Goal: Task Accomplishment & Management: Manage account settings

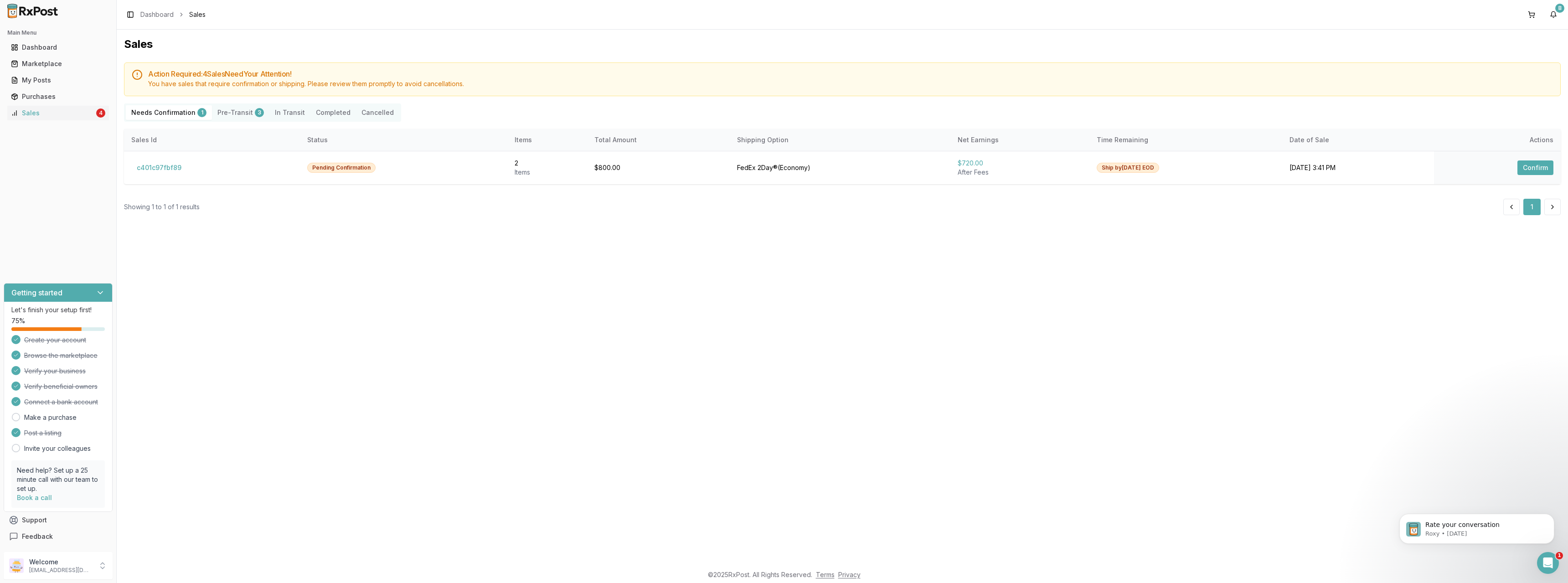
click at [153, 114] on Confirmation "Needs Confirmation 1" at bounding box center [169, 112] width 86 height 14
click at [1533, 163] on button "Confirm" at bounding box center [1535, 167] width 36 height 14
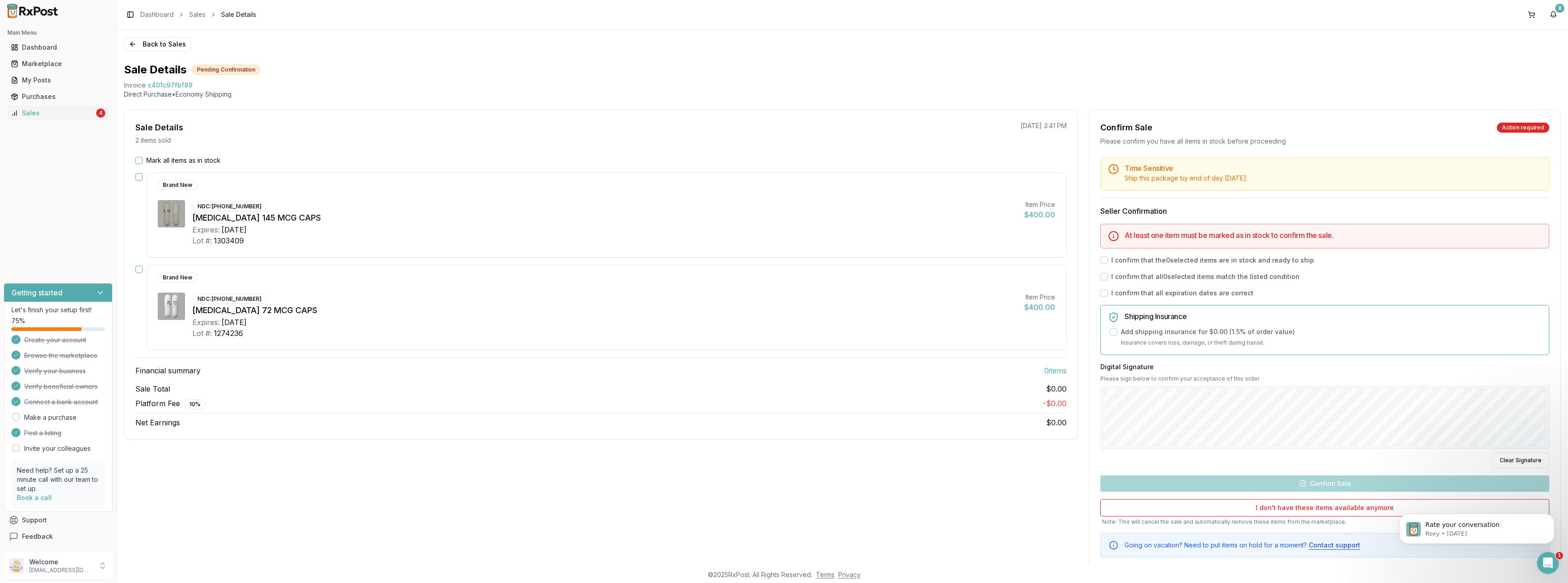
click at [140, 162] on button "Mark all items as in stock" at bounding box center [139, 160] width 7 height 7
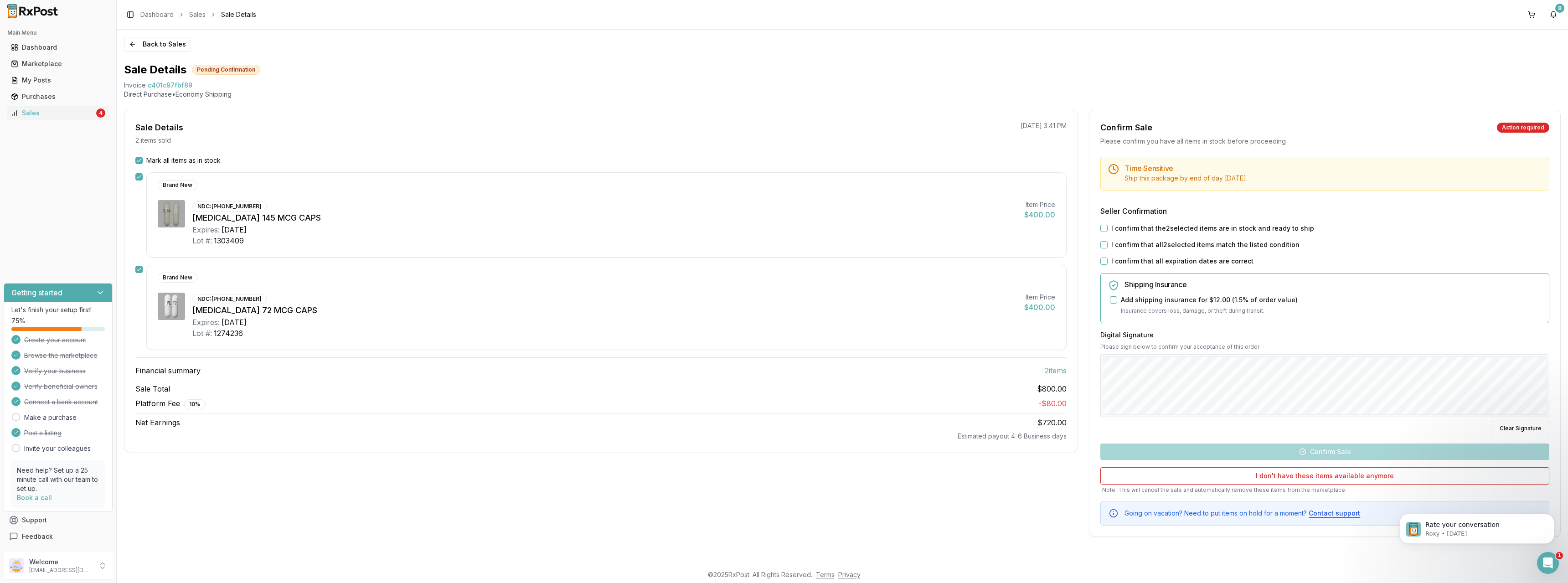
click at [1106, 226] on button "I confirm that the 2 selected items are in stock and ready to ship" at bounding box center [1103, 228] width 7 height 7
click at [1103, 244] on button "I confirm that all 2 selected items match the listed condition" at bounding box center [1103, 244] width 7 height 7
click at [1103, 258] on button "I confirm that all expiration dates are correct" at bounding box center [1103, 261] width 7 height 7
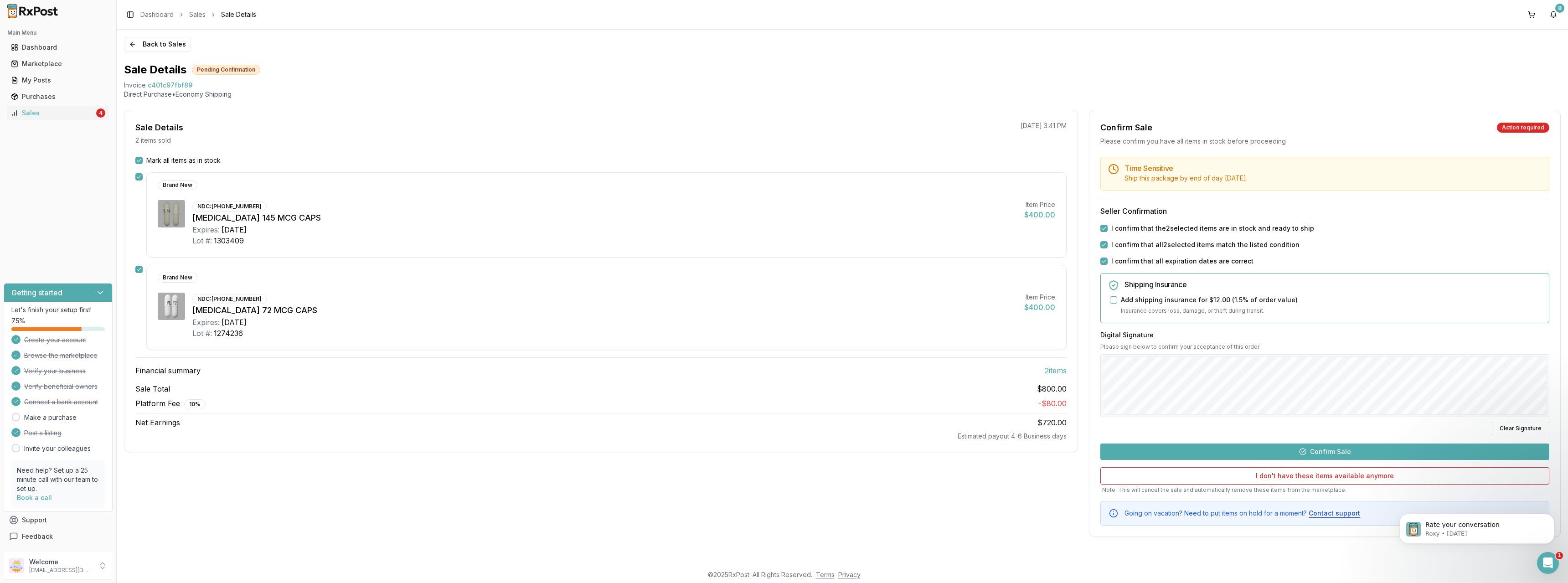
click at [1376, 457] on button "Confirm Sale" at bounding box center [1325, 451] width 449 height 16
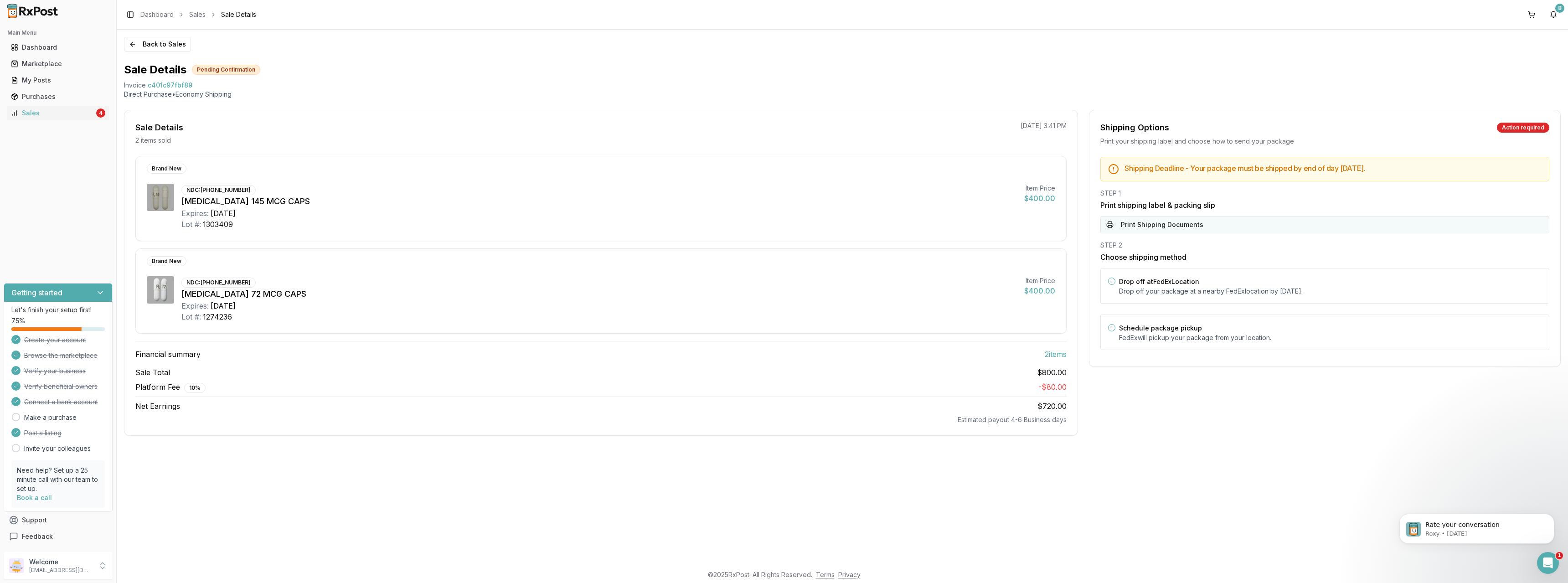
click at [1149, 224] on button "Print Shipping Documents" at bounding box center [1325, 225] width 449 height 18
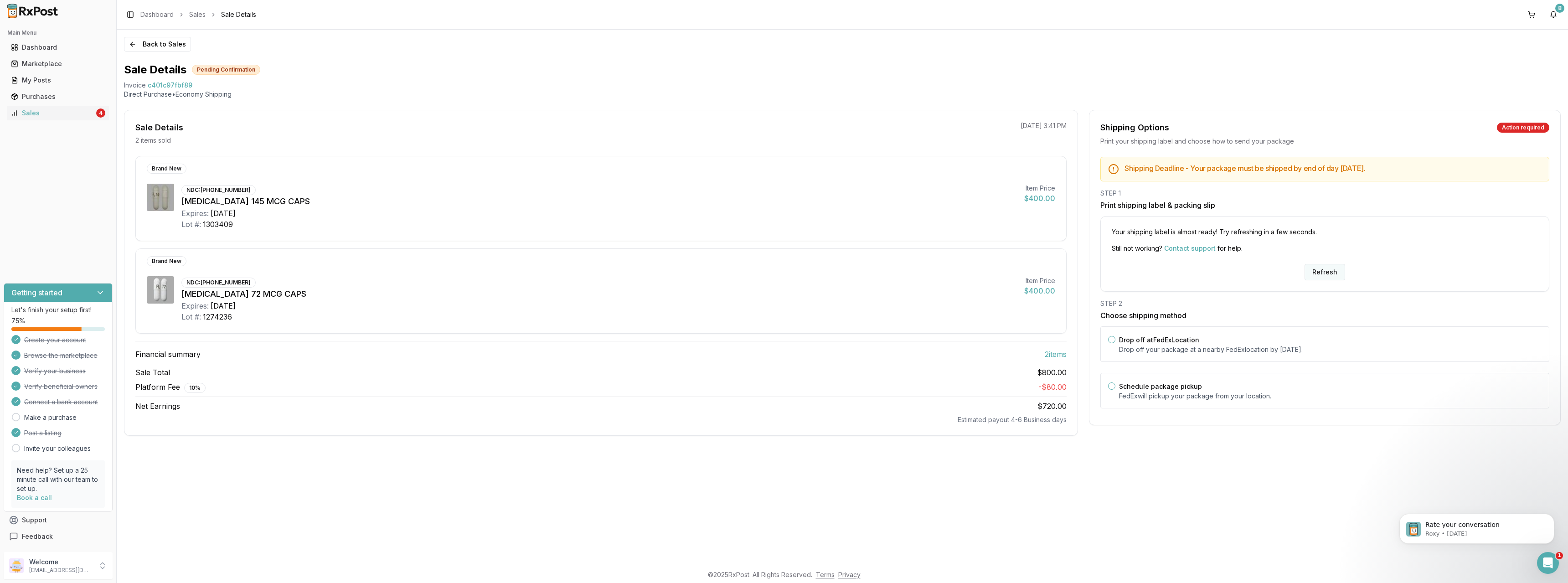
click at [1321, 277] on button "Refresh" at bounding box center [1325, 272] width 40 height 16
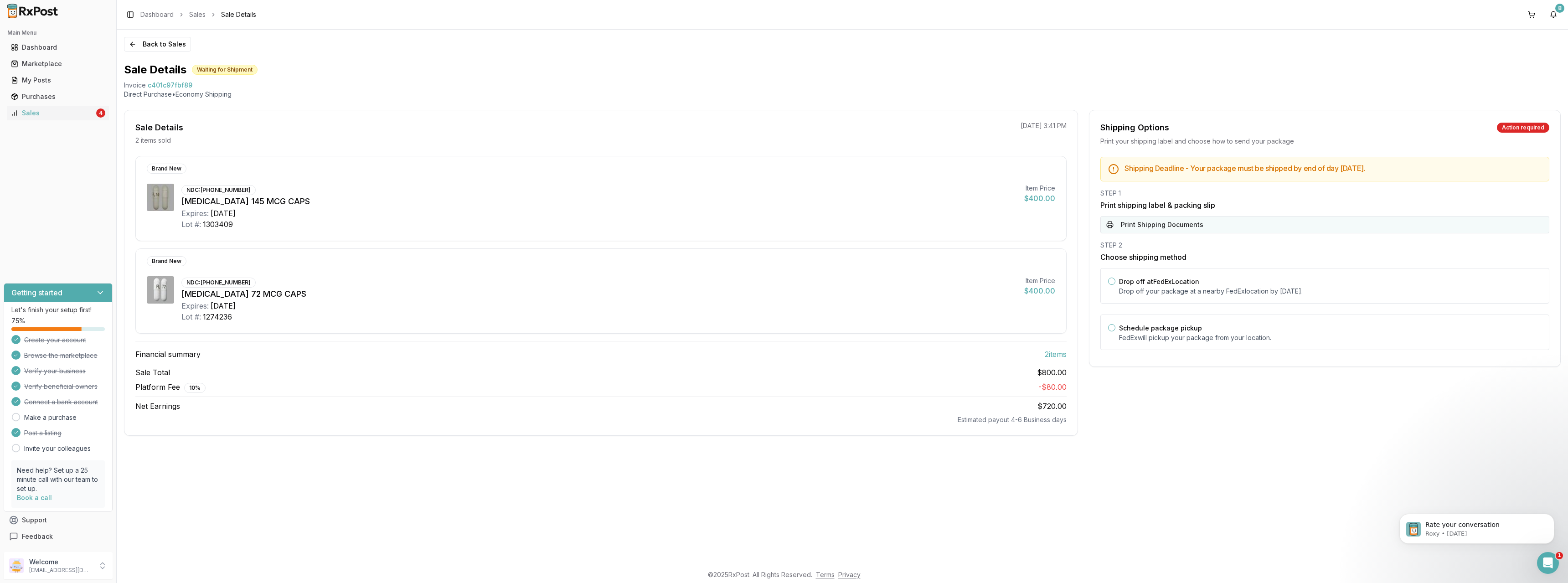
click at [1167, 229] on button "Print Shipping Documents" at bounding box center [1325, 225] width 449 height 18
click at [46, 84] on div "My Posts" at bounding box center [58, 81] width 94 height 9
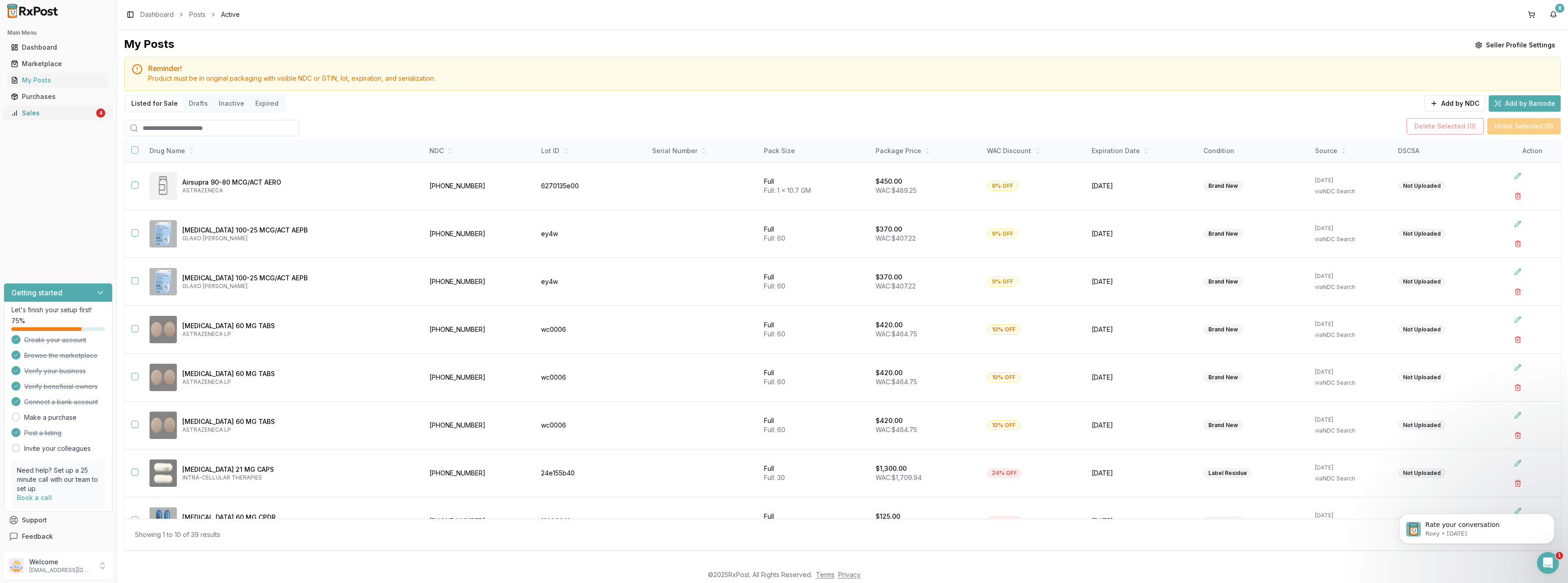
click at [43, 111] on div "Sales" at bounding box center [53, 113] width 84 height 9
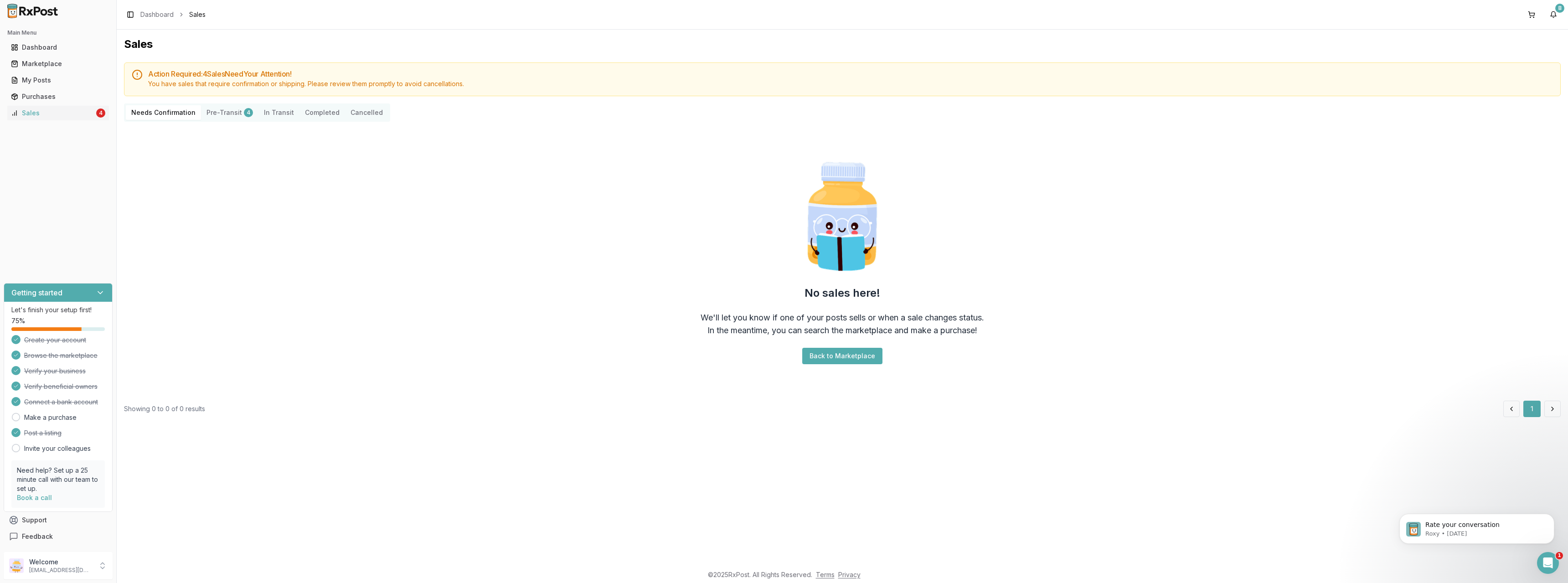
click at [225, 114] on button "Pre-Transit 4" at bounding box center [230, 112] width 57 height 14
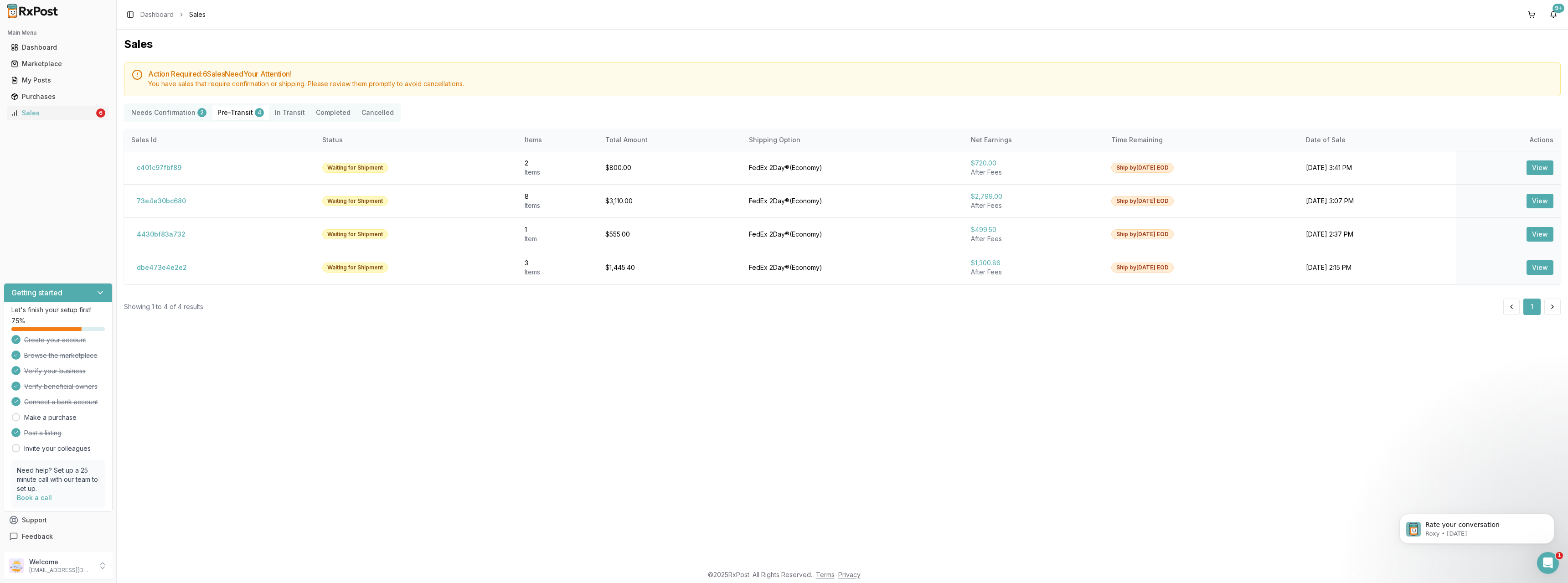
click at [158, 111] on Confirmation "Needs Confirmation 2" at bounding box center [169, 112] width 86 height 14
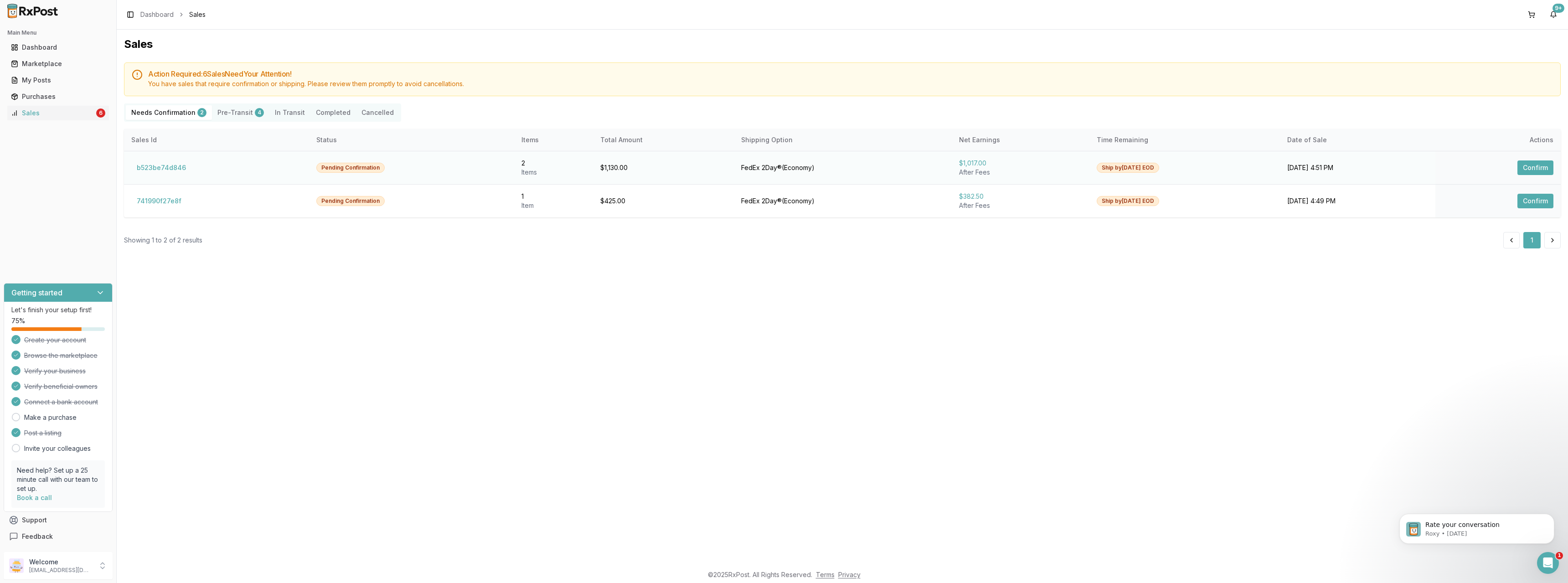
click at [1543, 169] on button "Confirm" at bounding box center [1535, 167] width 36 height 14
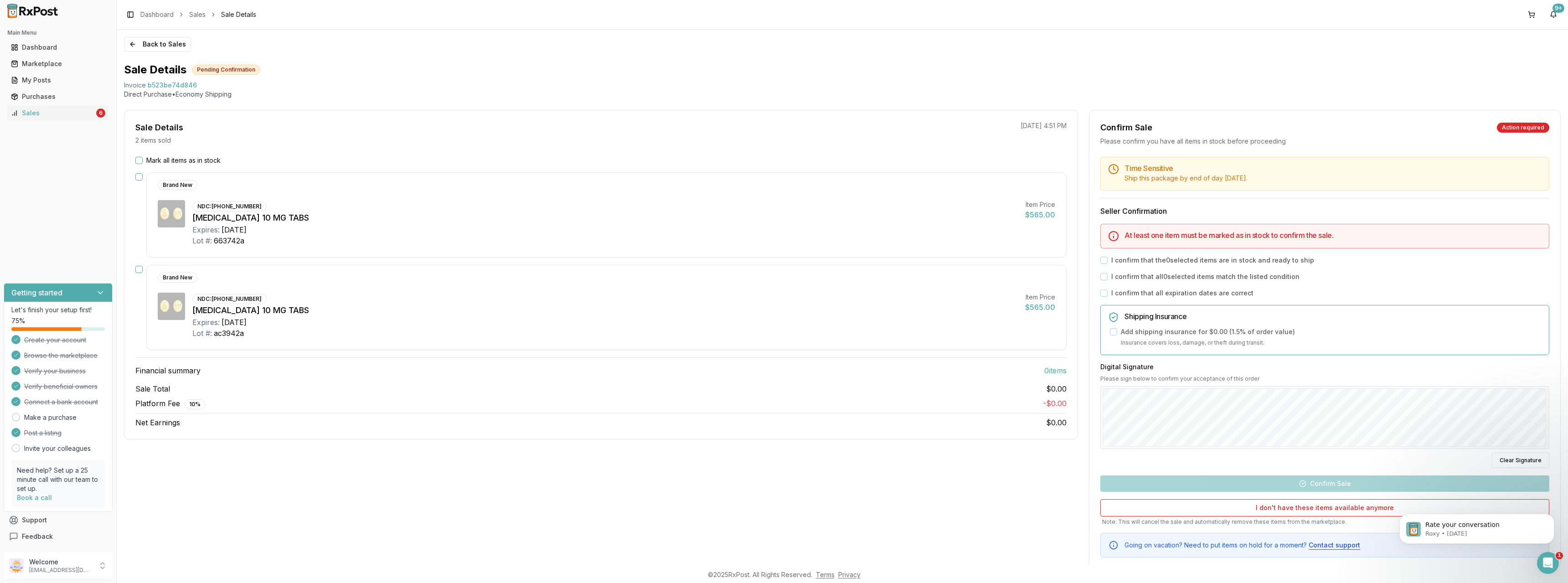
click at [138, 160] on button "Mark all items as in stock" at bounding box center [139, 160] width 7 height 7
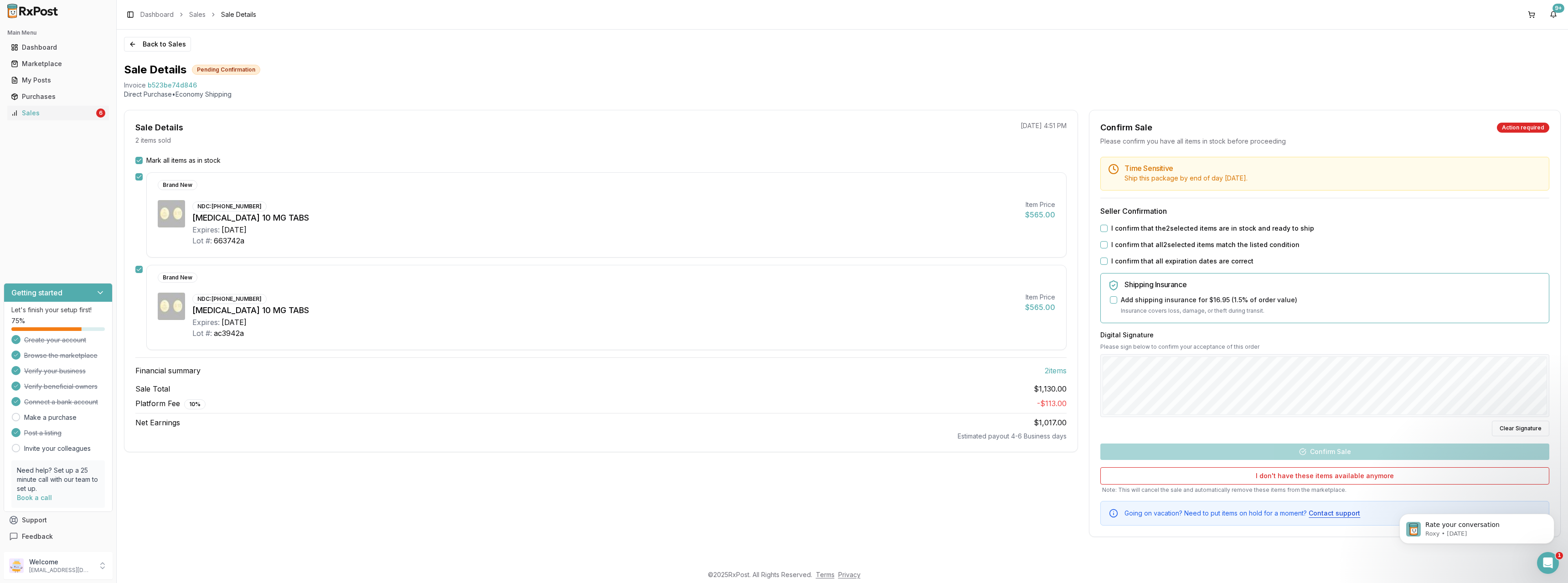
click at [1106, 229] on button "I confirm that the 2 selected items are in stock and ready to ship" at bounding box center [1103, 228] width 7 height 7
click at [1105, 246] on button "I confirm that all 2 selected items match the listed condition" at bounding box center [1103, 244] width 7 height 7
click at [1103, 262] on button "I confirm that all expiration dates are correct" at bounding box center [1103, 261] width 7 height 7
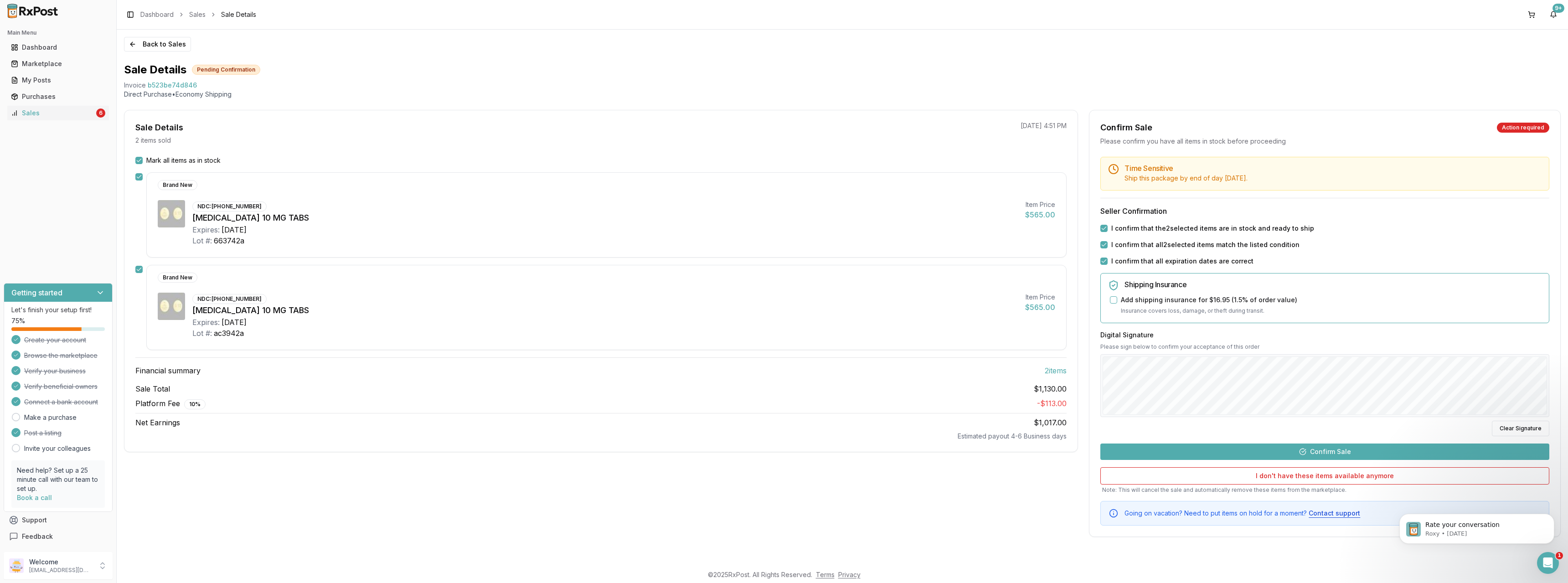
click at [1334, 451] on button "Confirm Sale" at bounding box center [1325, 451] width 449 height 16
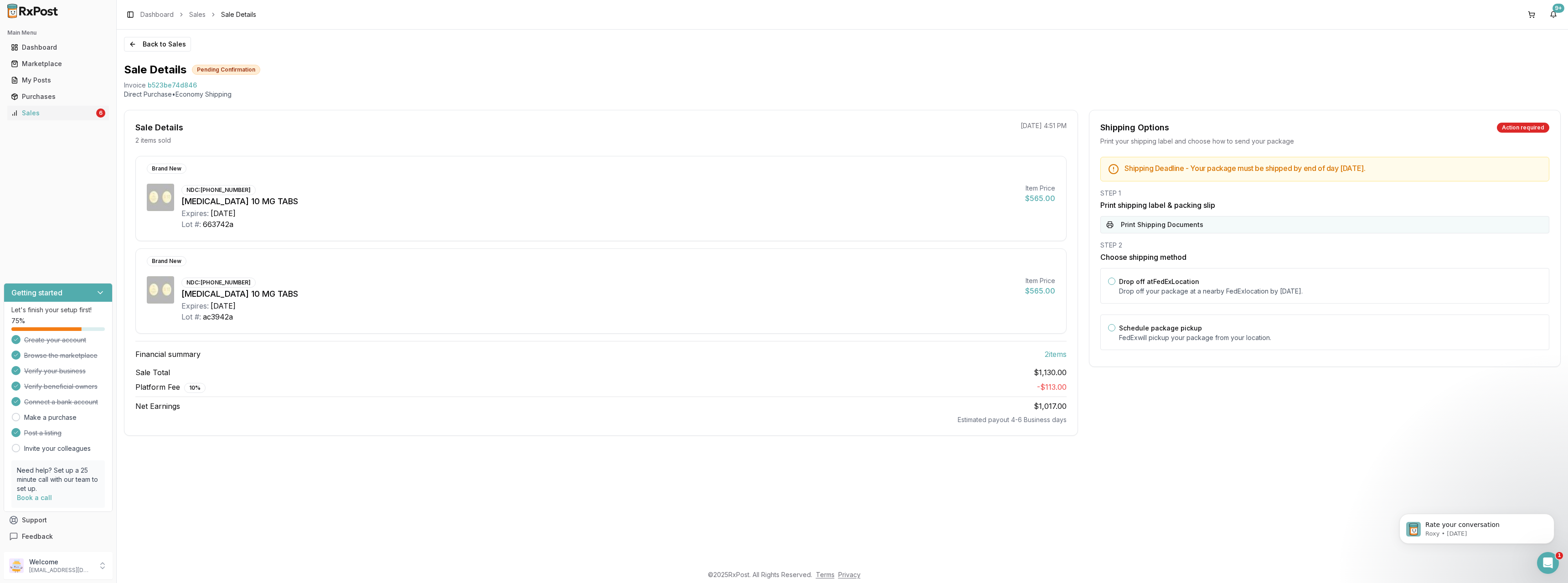
click at [1173, 229] on button "Print Shipping Documents" at bounding box center [1325, 225] width 449 height 18
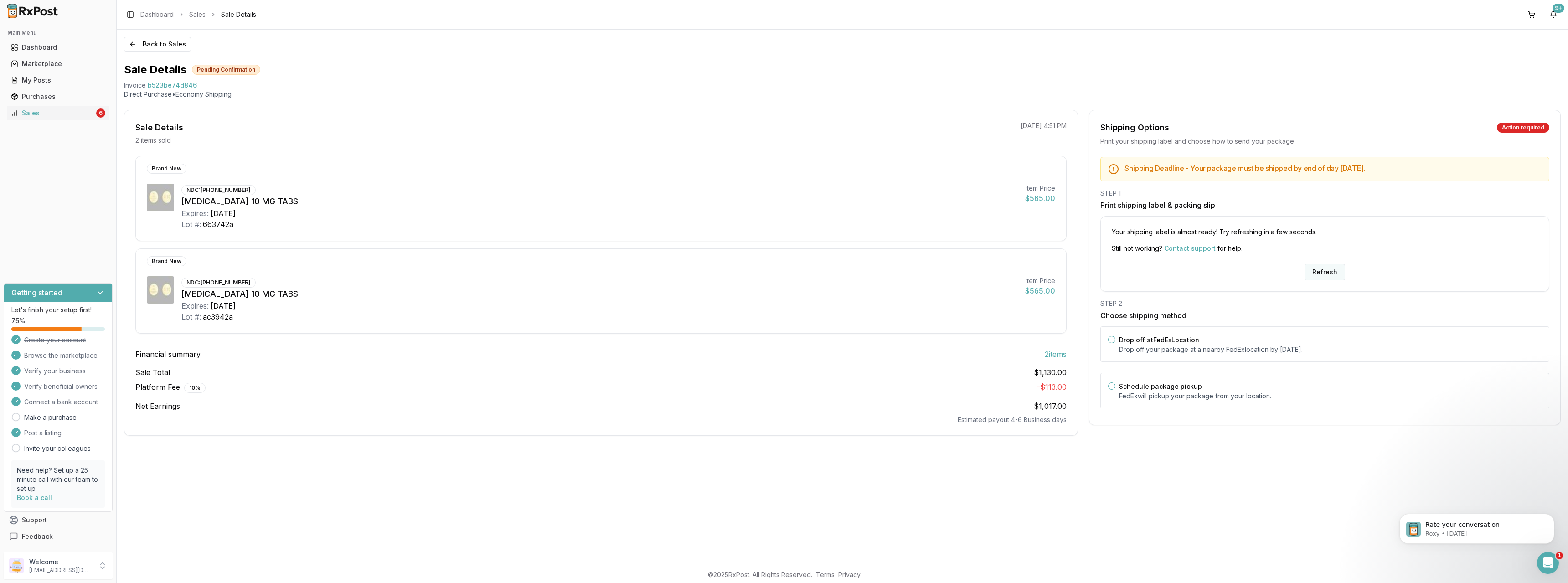
click at [1325, 270] on button "Refresh" at bounding box center [1325, 272] width 40 height 16
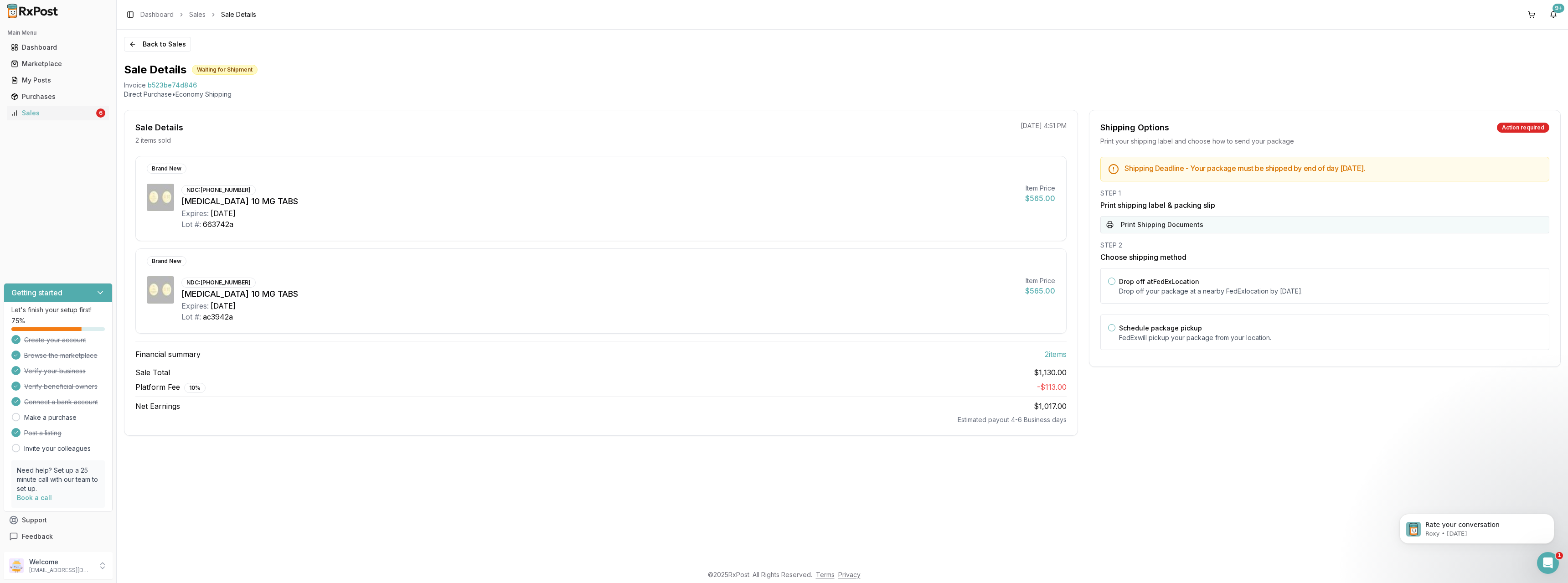
click at [1173, 227] on button "Print Shipping Documents" at bounding box center [1325, 225] width 449 height 18
click at [49, 117] on div "Sales" at bounding box center [53, 113] width 84 height 9
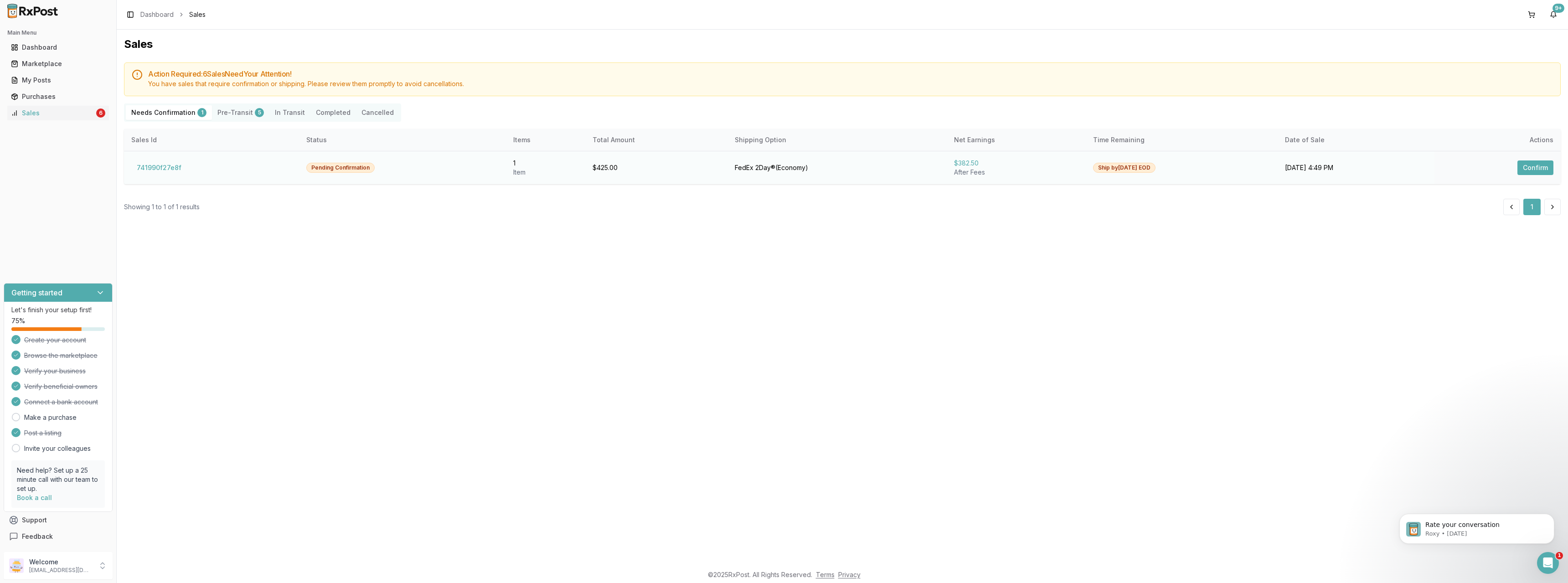
click at [1539, 166] on button "Confirm" at bounding box center [1535, 167] width 36 height 14
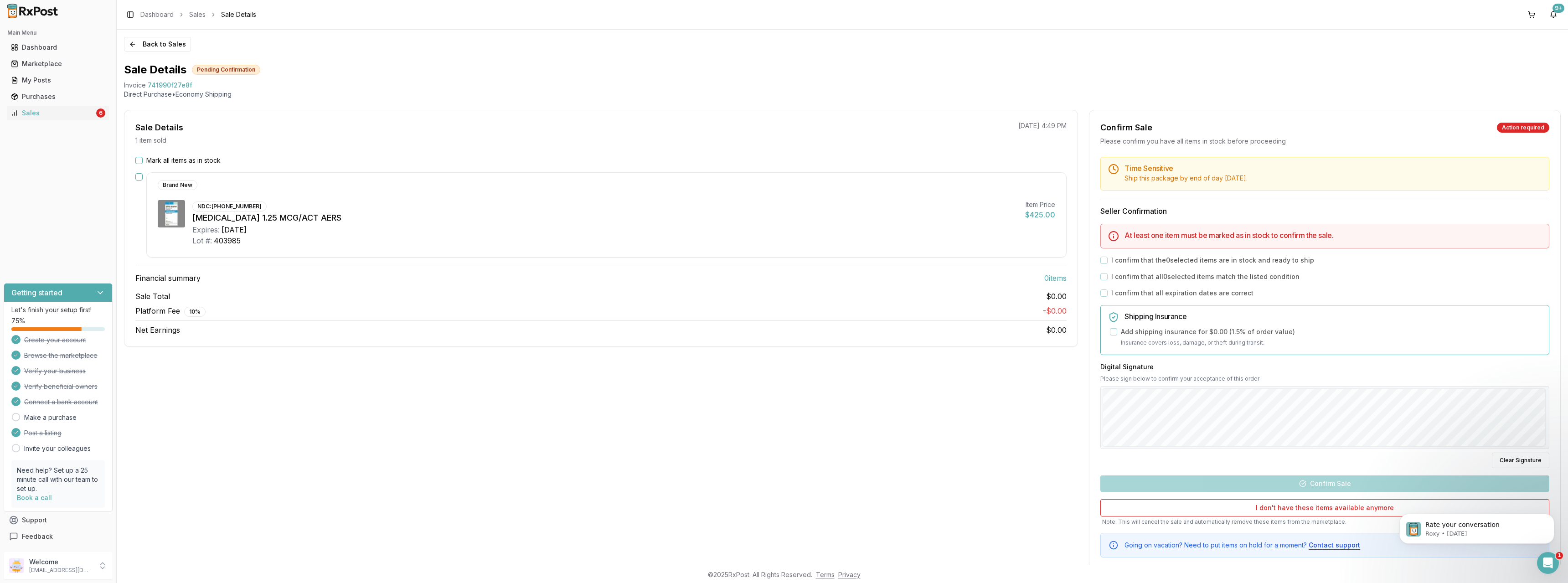
click at [138, 160] on button "Mark all items as in stock" at bounding box center [139, 160] width 7 height 7
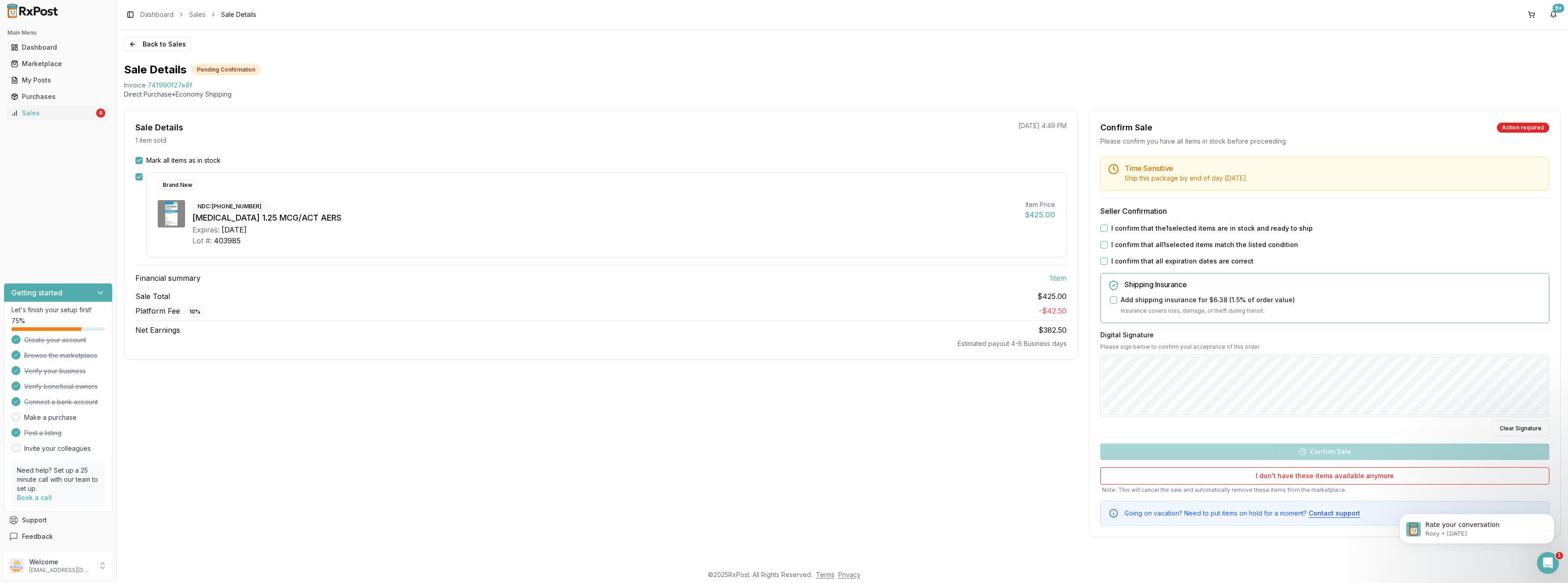
click at [1103, 229] on button "I confirm that the 1 selected items are in stock and ready to ship" at bounding box center [1103, 228] width 7 height 7
click at [1106, 244] on button "I confirm that all 1 selected items match the listed condition" at bounding box center [1103, 244] width 7 height 7
click at [1105, 260] on button "I confirm that all expiration dates are correct" at bounding box center [1103, 261] width 7 height 7
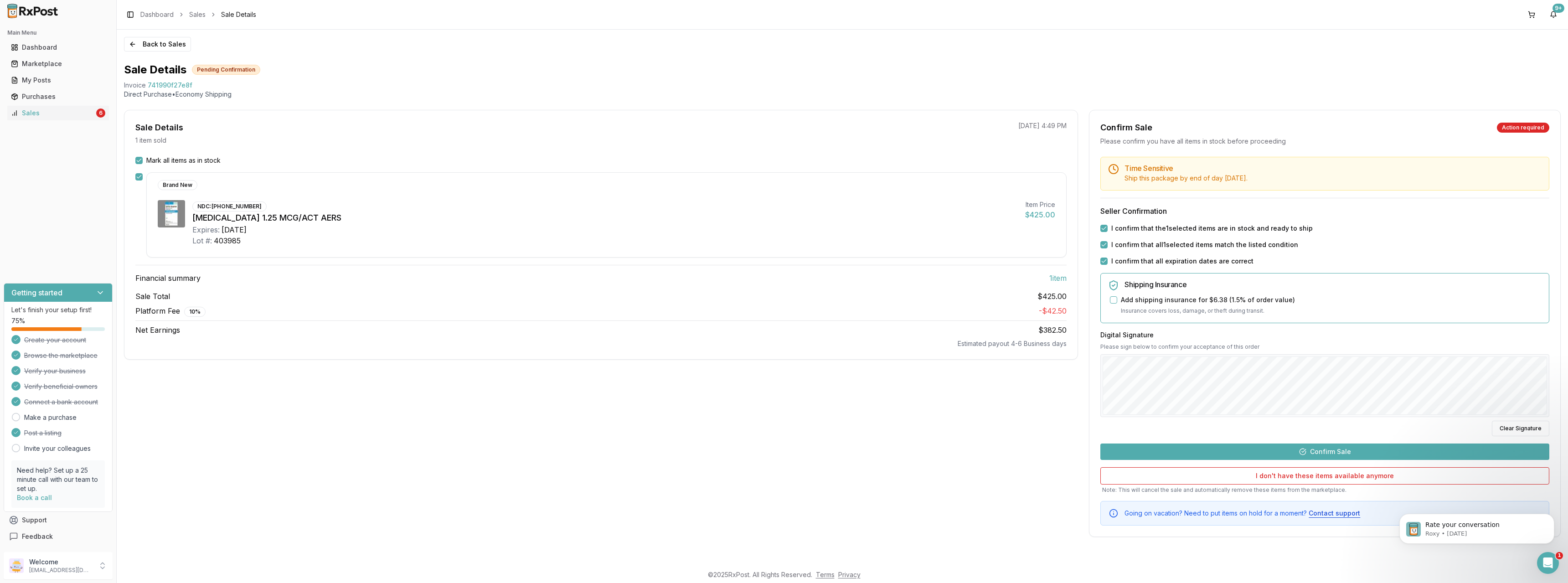
click at [1343, 457] on button "Confirm Sale" at bounding box center [1325, 451] width 449 height 16
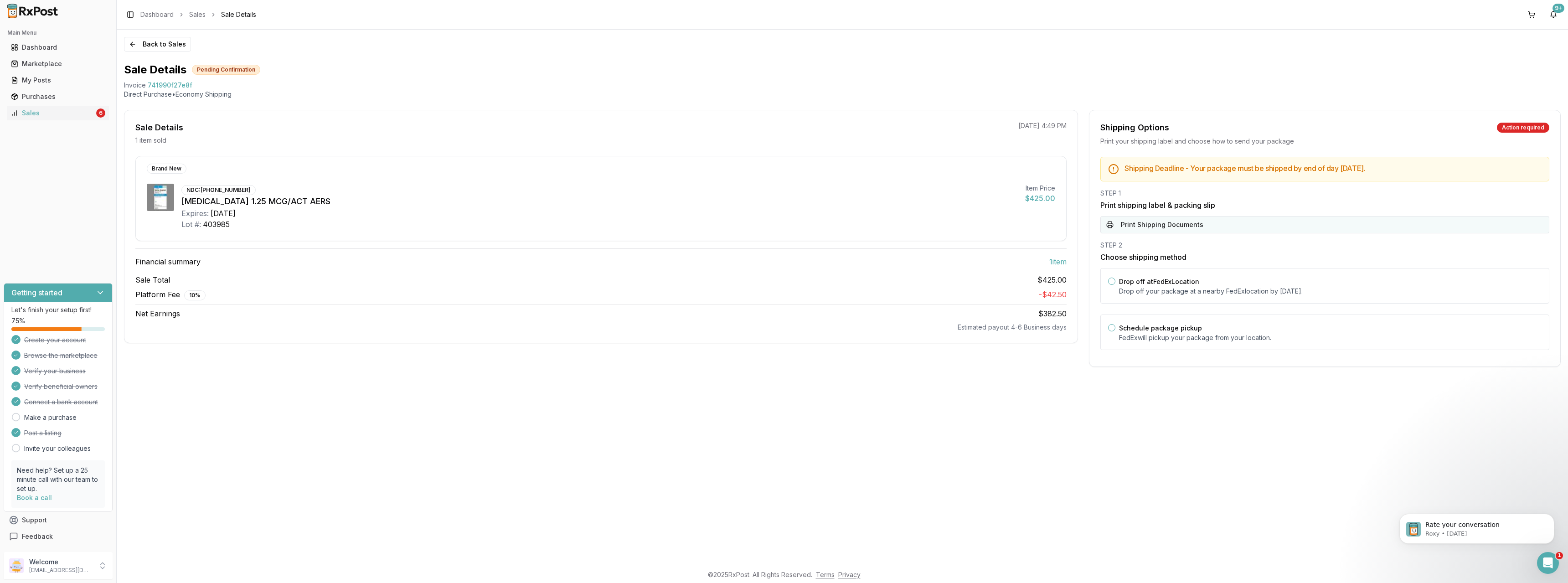
click at [1138, 220] on button "Print Shipping Documents" at bounding box center [1325, 225] width 449 height 18
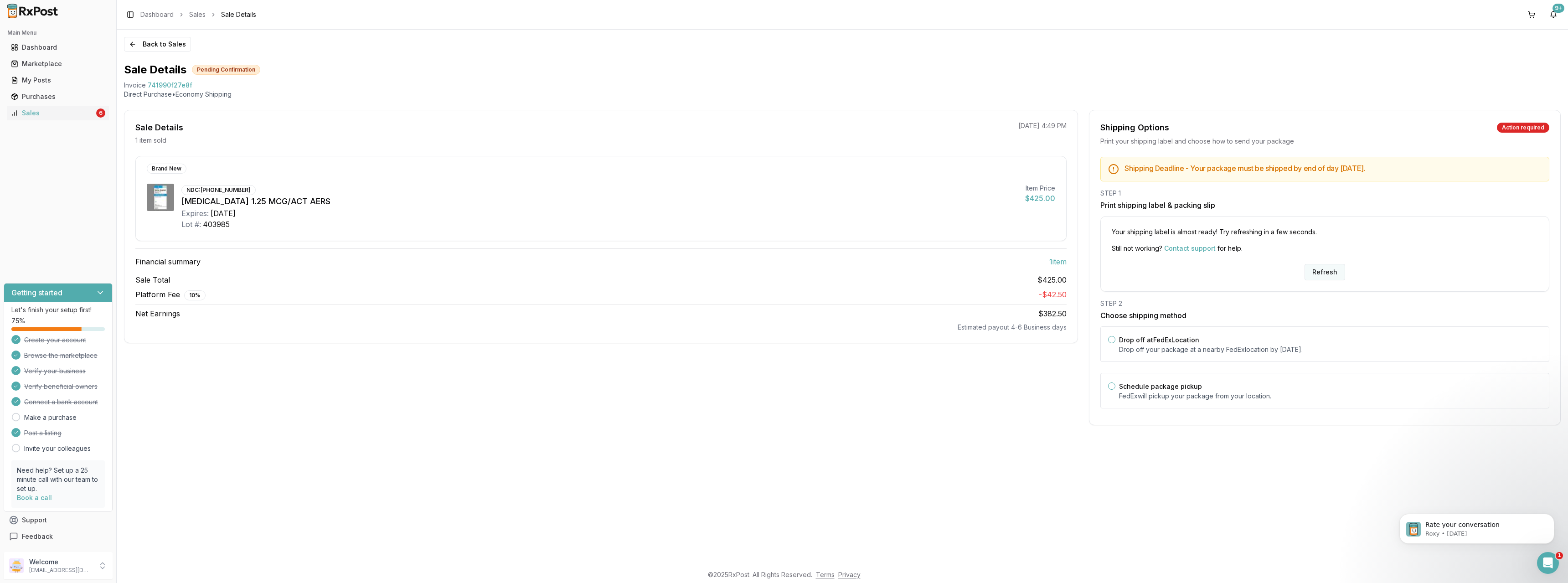
click at [1330, 269] on button "Refresh" at bounding box center [1325, 272] width 40 height 16
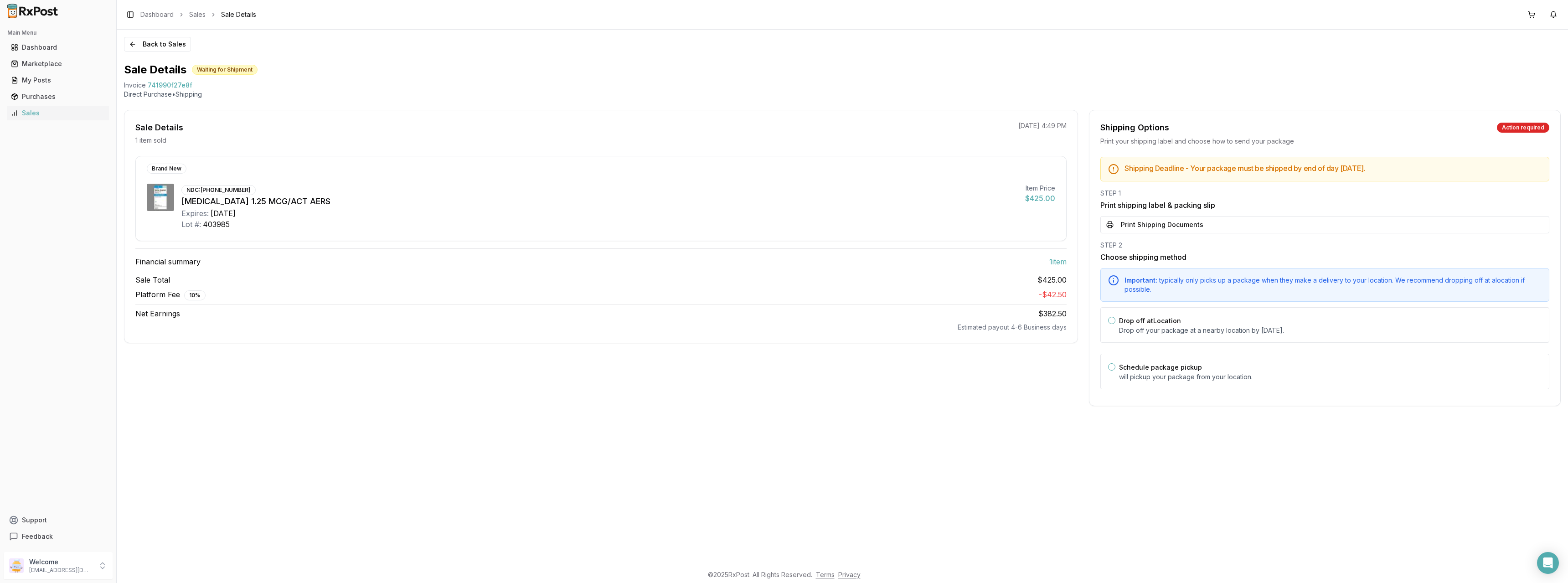
click at [1162, 227] on button "Print Shipping Documents" at bounding box center [1325, 225] width 449 height 18
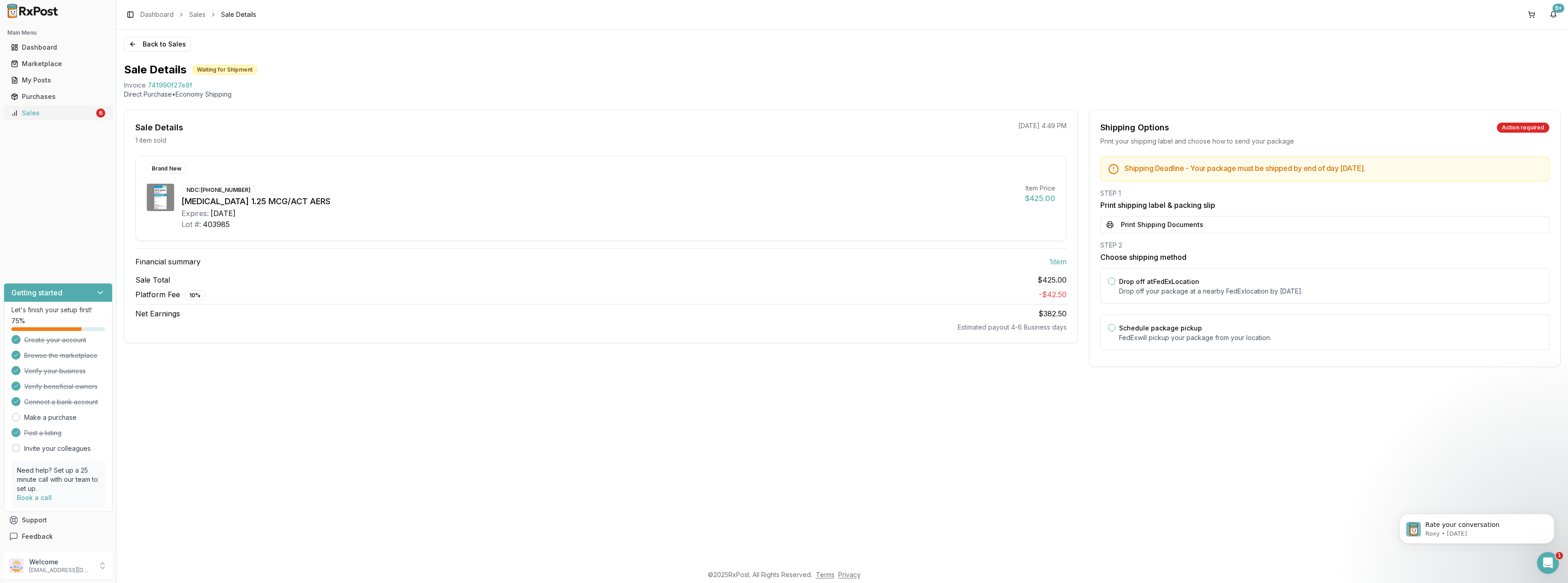
click at [43, 113] on div "Sales" at bounding box center [53, 113] width 84 height 9
